Goal: Task Accomplishment & Management: Manage account settings

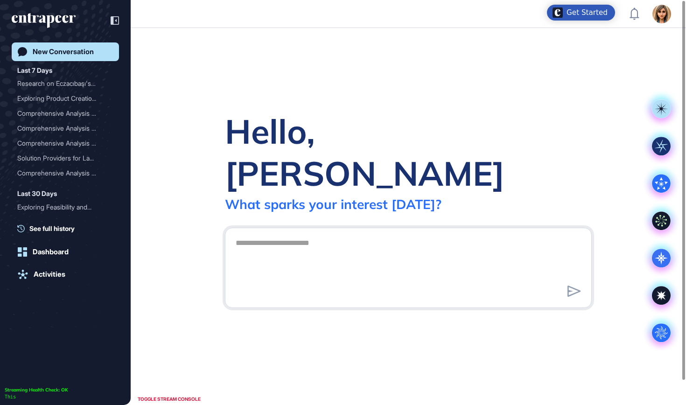
scroll to position [0, 0]
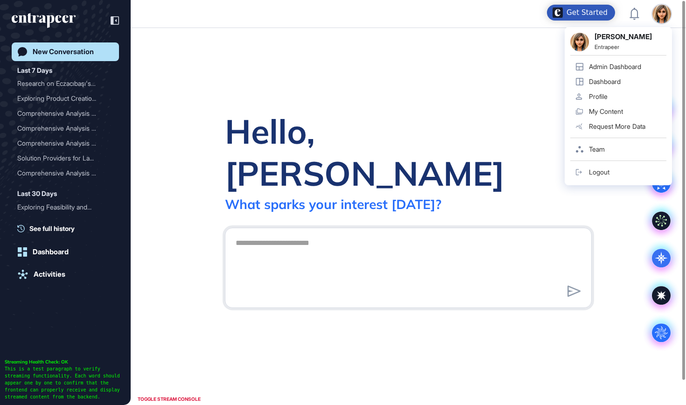
click at [618, 72] on link "Admin Dashboard" at bounding box center [619, 66] width 96 height 15
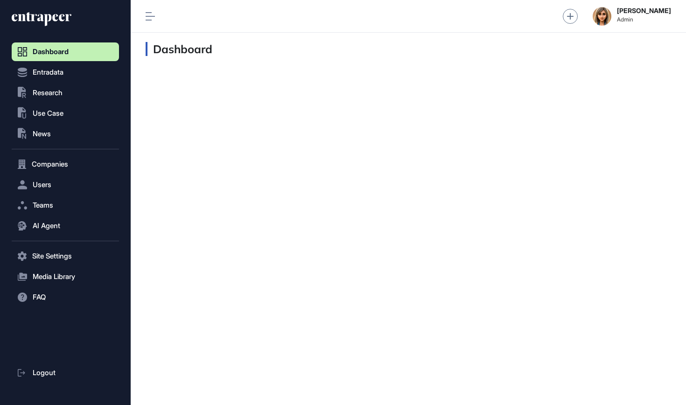
scroll to position [0, 0]
click at [73, 95] on button ".st0{fill:currentColor} Research" at bounding box center [65, 93] width 107 height 19
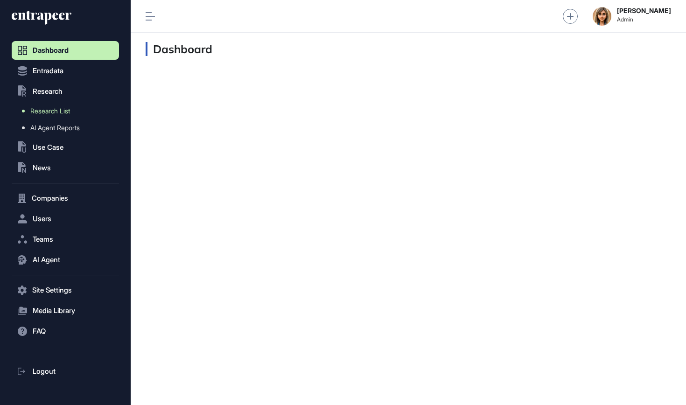
scroll to position [0, 0]
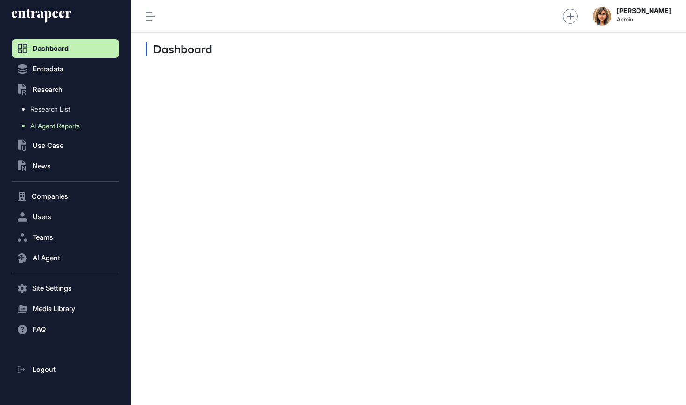
click at [66, 125] on span "AI Agent Reports" at bounding box center [55, 125] width 50 height 7
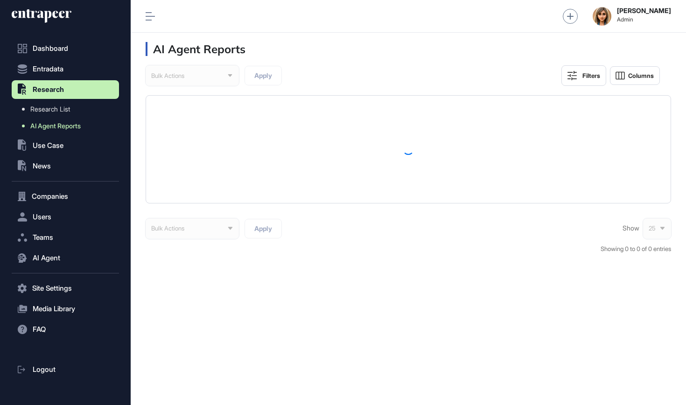
scroll to position [3, 0]
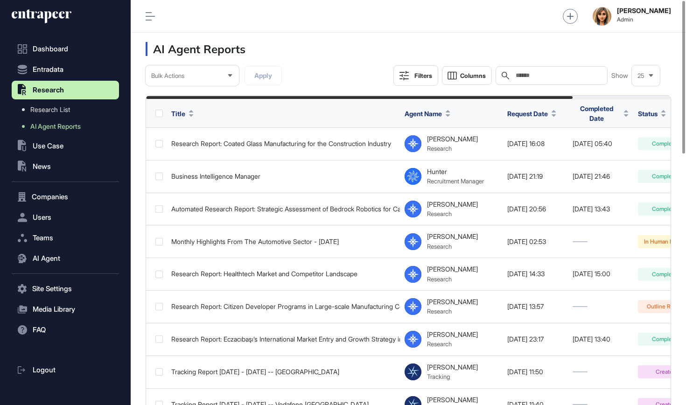
click at [568, 75] on input "text" at bounding box center [558, 75] width 87 height 7
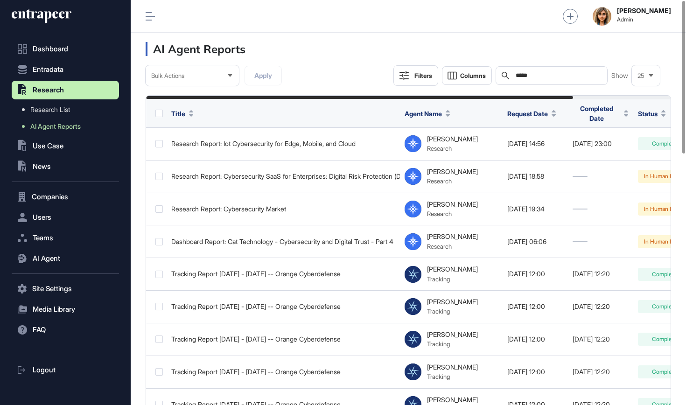
scroll to position [0, 0]
click at [534, 77] on input "*****" at bounding box center [558, 75] width 87 height 7
type input "*****"
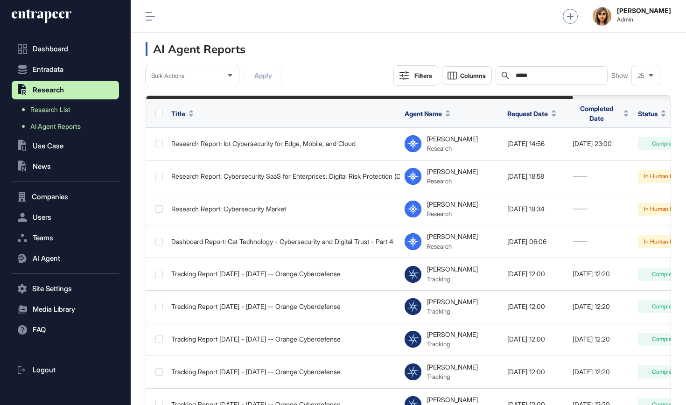
click at [64, 107] on span "Research List" at bounding box center [50, 109] width 40 height 7
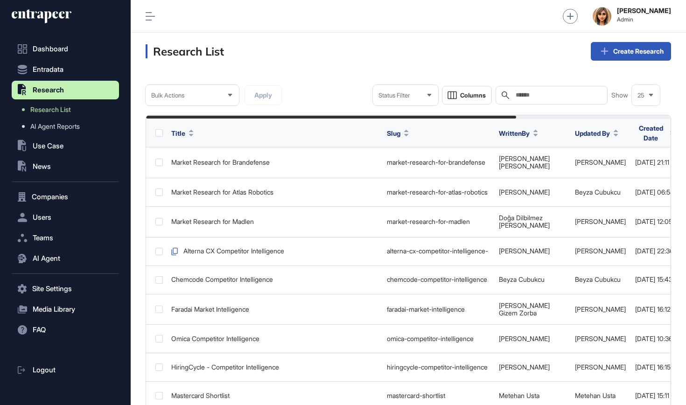
click at [55, 0] on div "Dashboard Entradata .st0{fill:currentColor} Research Research List AI Agent Rep…" at bounding box center [65, 202] width 131 height 405
click at [56, 16] on icon at bounding box center [42, 16] width 60 height 15
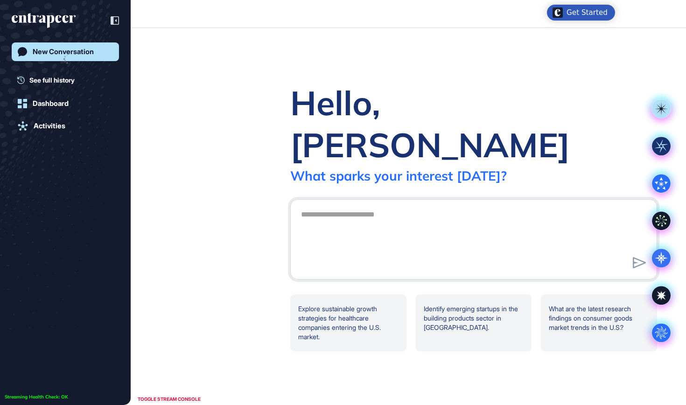
scroll to position [0, 0]
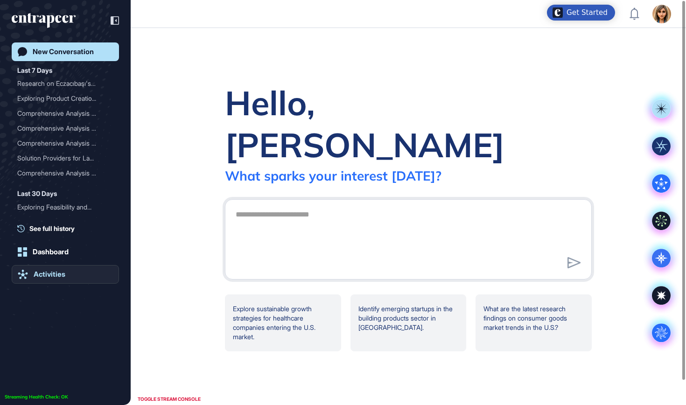
click at [44, 277] on div "Activities" at bounding box center [50, 274] width 32 height 8
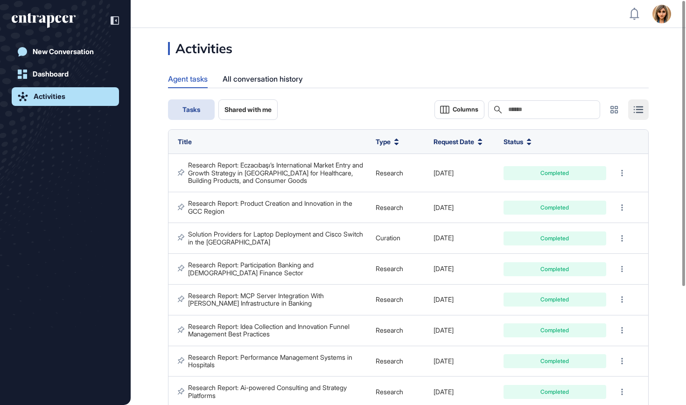
click at [526, 113] on div "Search" at bounding box center [544, 109] width 112 height 19
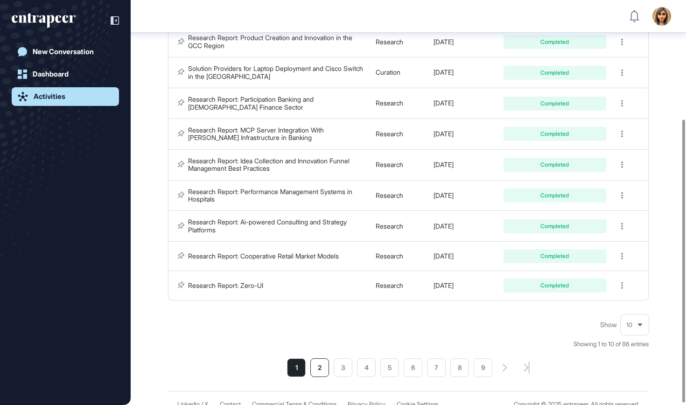
click at [324, 359] on li "2" at bounding box center [320, 368] width 19 height 19
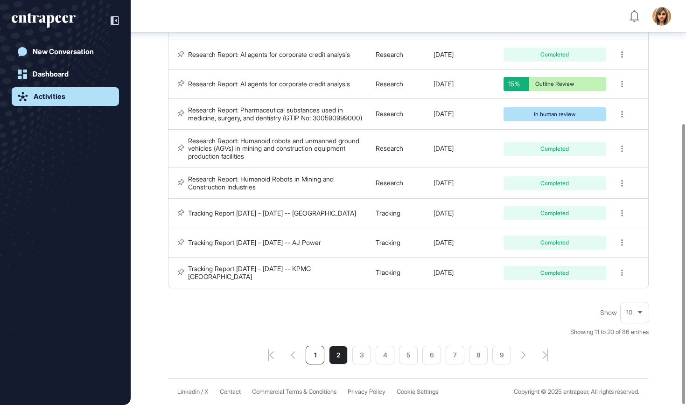
scroll to position [178, 0]
click at [318, 356] on li "1" at bounding box center [315, 355] width 19 height 19
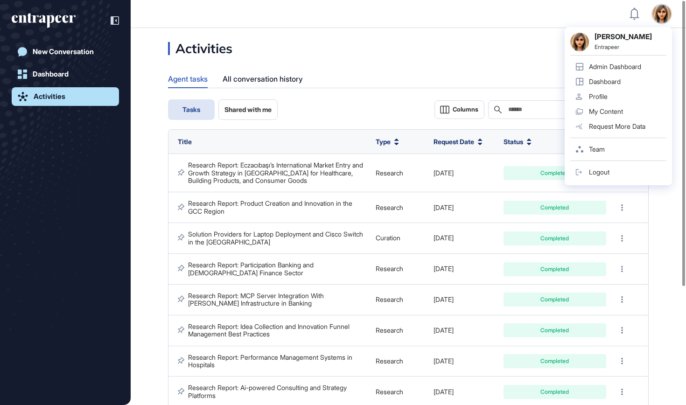
click at [616, 174] on link "Logout" at bounding box center [619, 172] width 96 height 15
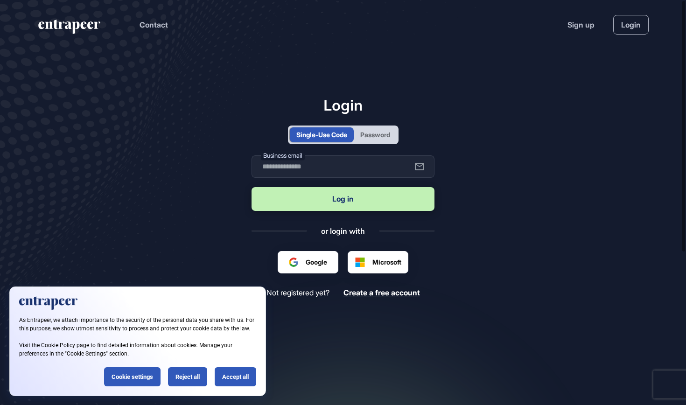
scroll to position [0, 0]
type input "**********"
click at [321, 205] on button "Log in" at bounding box center [343, 199] width 183 height 24
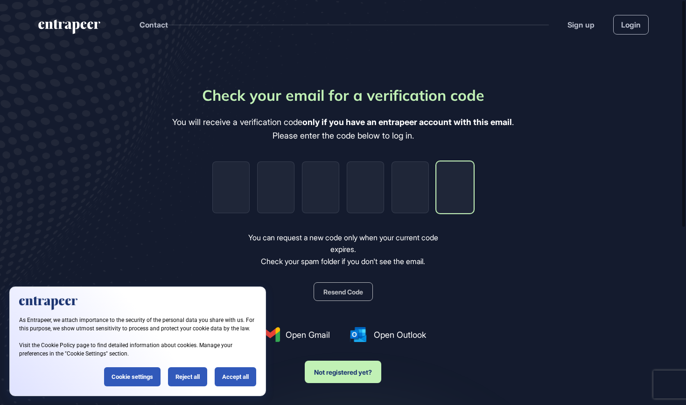
paste input "*"
type input "*"
